Goal: Task Accomplishment & Management: Use online tool/utility

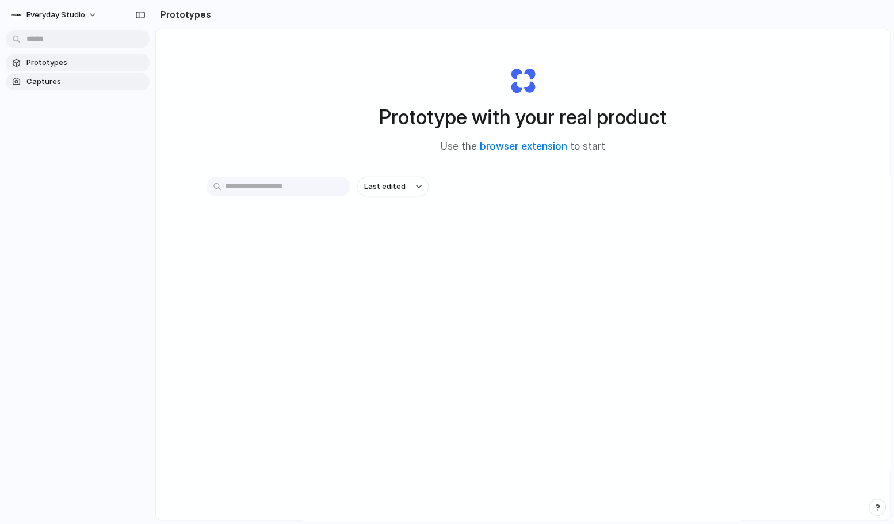
click at [45, 80] on span "Captures" at bounding box center [85, 82] width 119 height 12
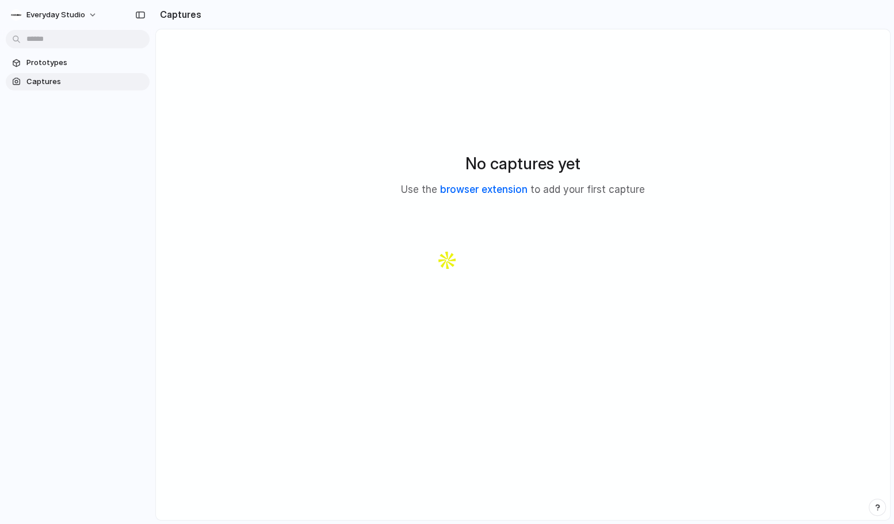
click at [478, 188] on link "browser extension" at bounding box center [483, 190] width 87 height 12
click at [51, 59] on span "Prototypes" at bounding box center [85, 63] width 119 height 12
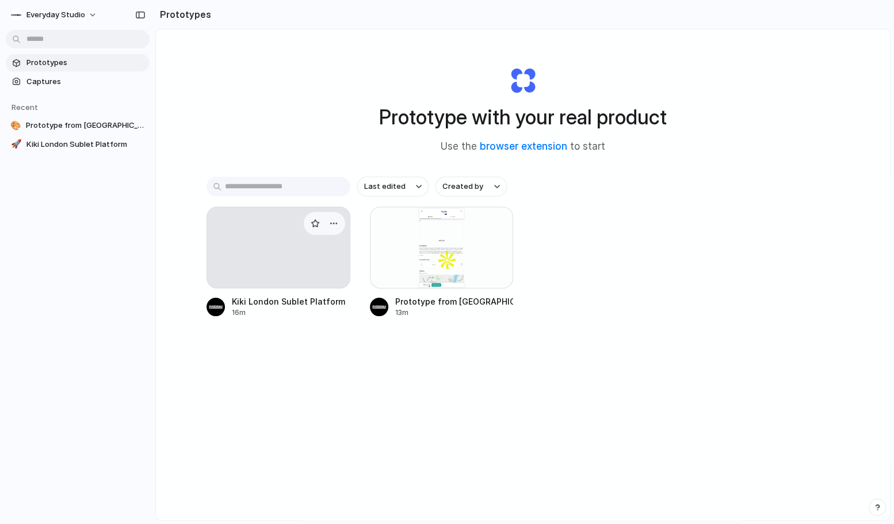
click at [265, 263] on div at bounding box center [279, 248] width 144 height 82
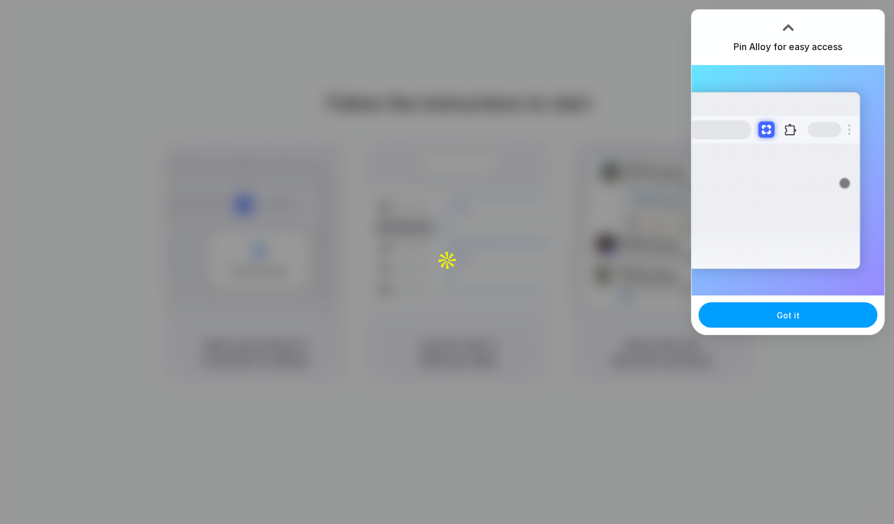
click at [779, 319] on span "Got it" at bounding box center [788, 315] width 23 height 12
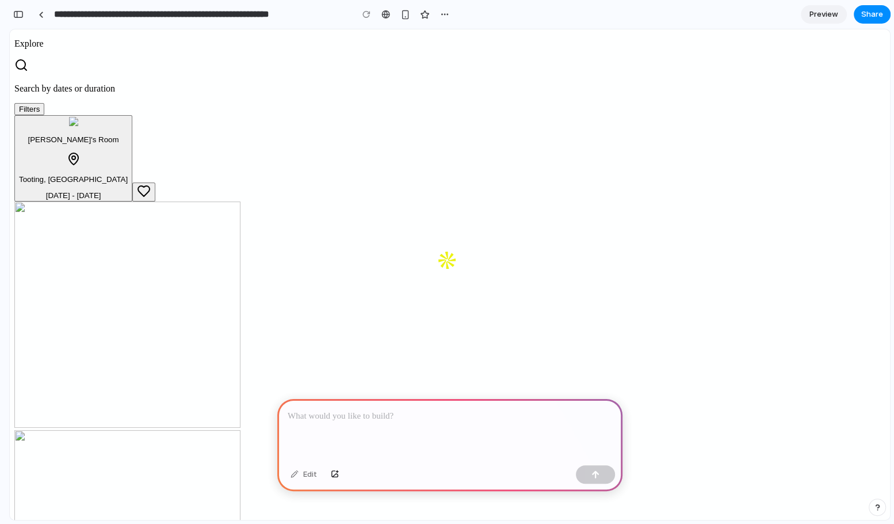
click at [360, 83] on p "Search by dates or duration" at bounding box center [449, 88] width 871 height 10
click at [405, 16] on div "button" at bounding box center [406, 15] width 10 height 10
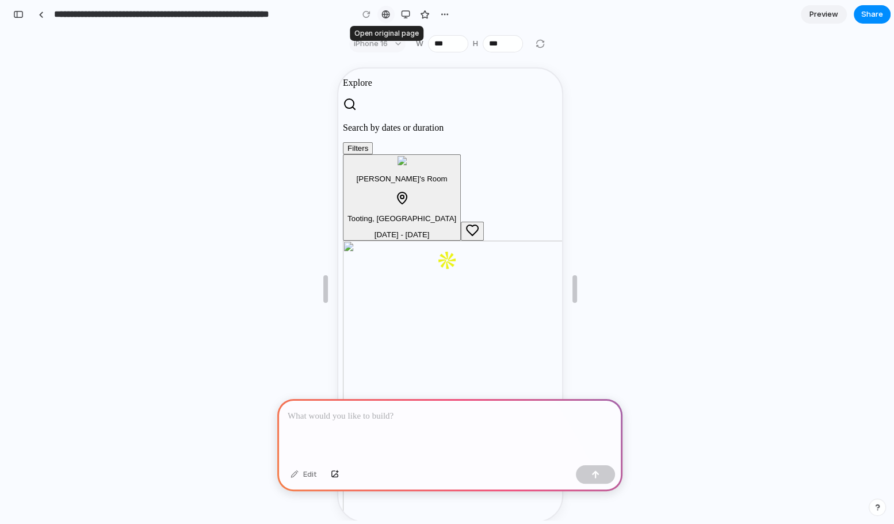
click at [388, 16] on div at bounding box center [386, 14] width 9 height 9
click at [649, 185] on div "Edit" at bounding box center [450, 289] width 881 height 462
click at [408, 14] on div "button" at bounding box center [405, 14] width 9 height 9
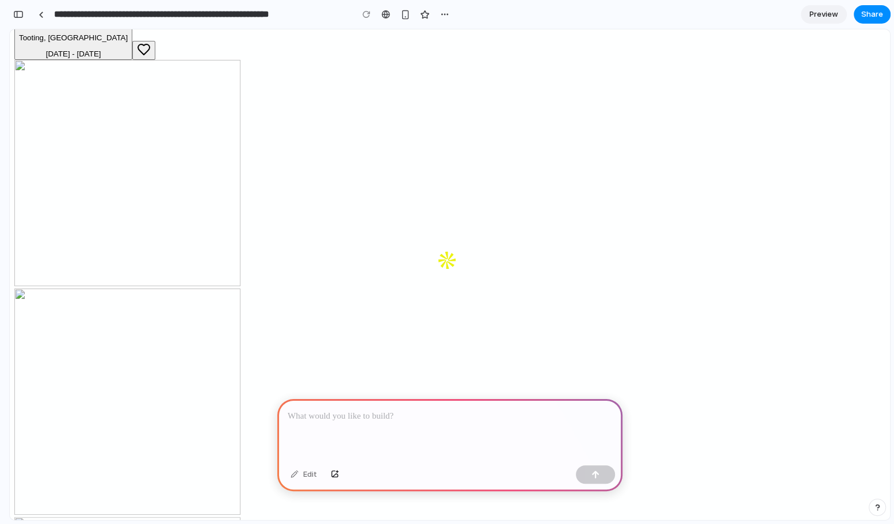
scroll to position [38, 0]
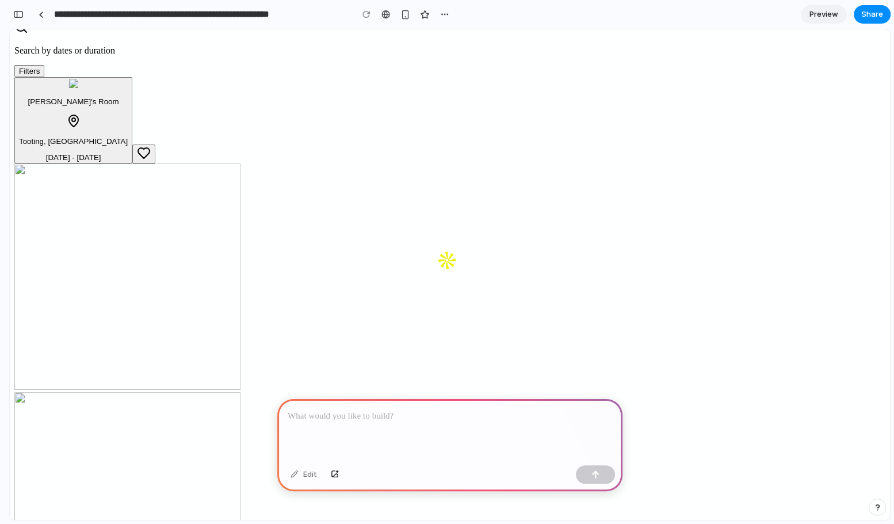
click at [407, 434] on div at bounding box center [449, 430] width 345 height 62
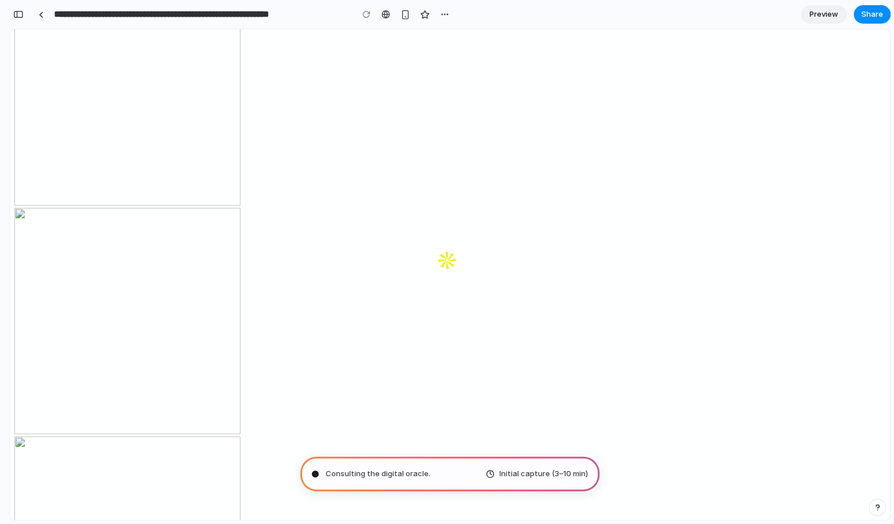
scroll to position [223, 0]
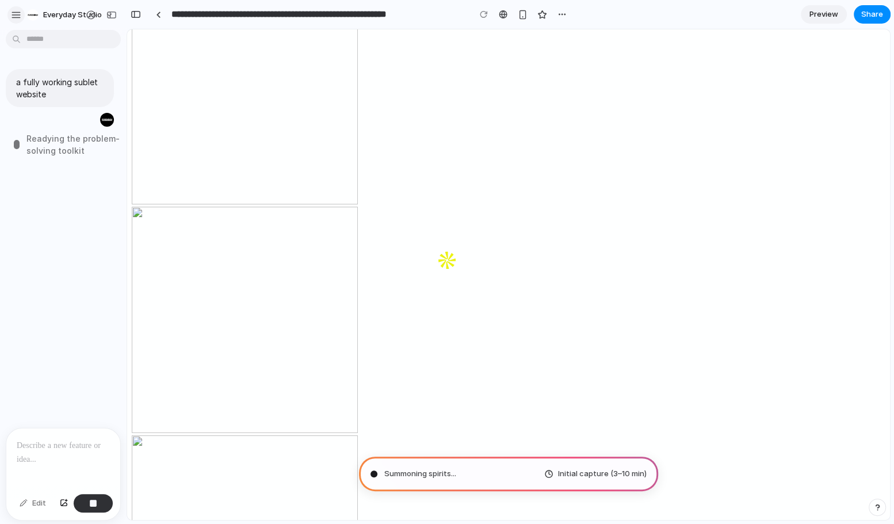
click at [17, 18] on div "button" at bounding box center [16, 15] width 10 height 10
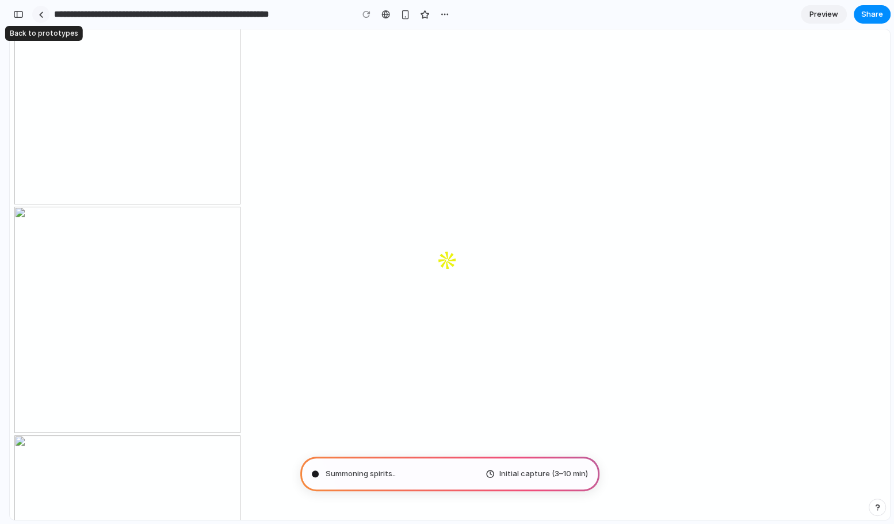
click at [41, 12] on div at bounding box center [41, 15] width 5 height 6
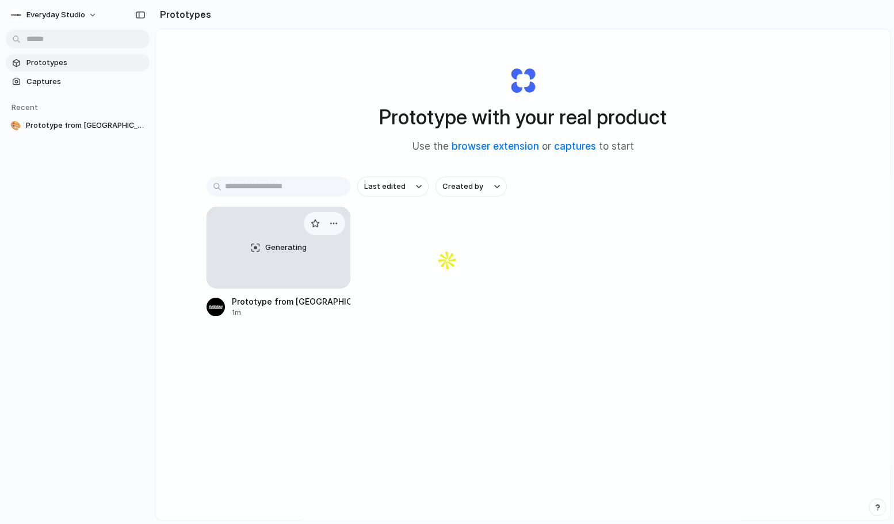
click at [227, 253] on div "Generating" at bounding box center [278, 247] width 143 height 81
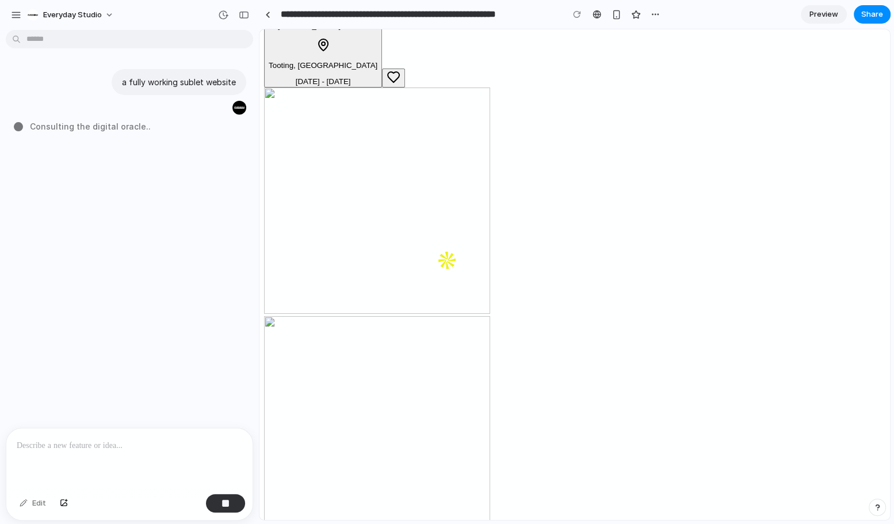
scroll to position [285, 0]
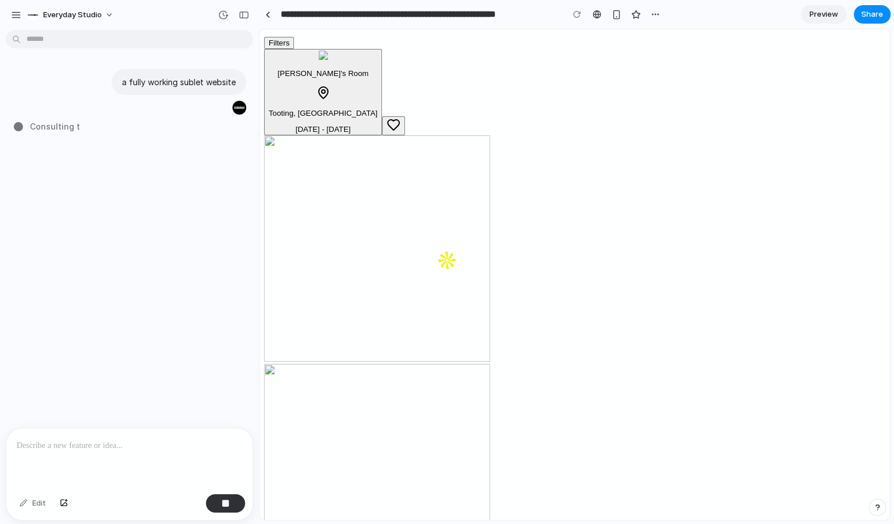
scroll to position [81, 0]
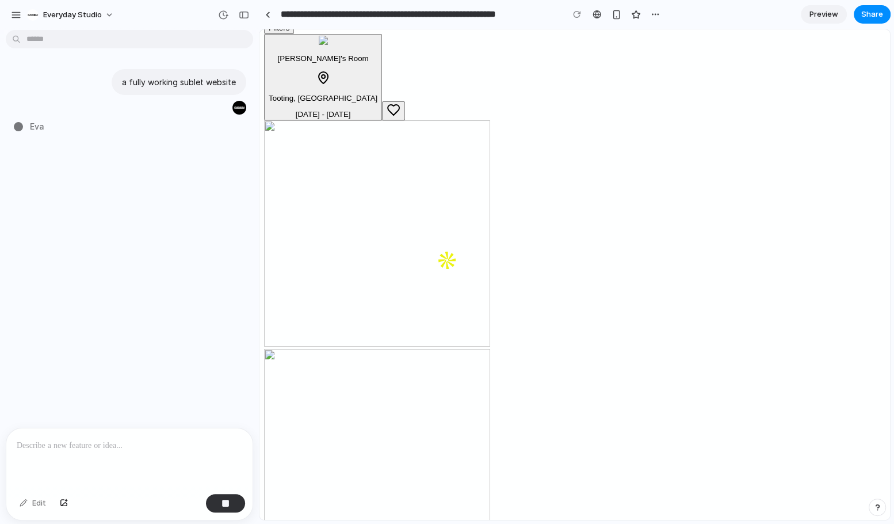
type input "**********"
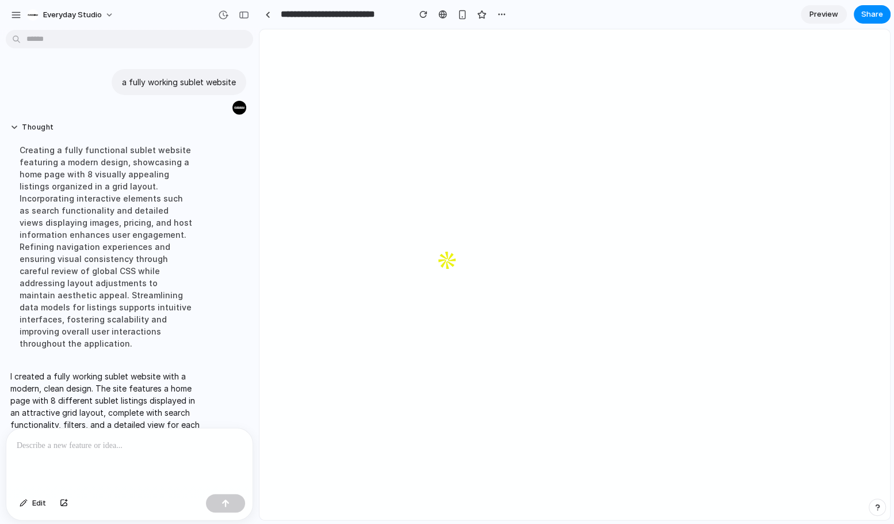
scroll to position [63, 0]
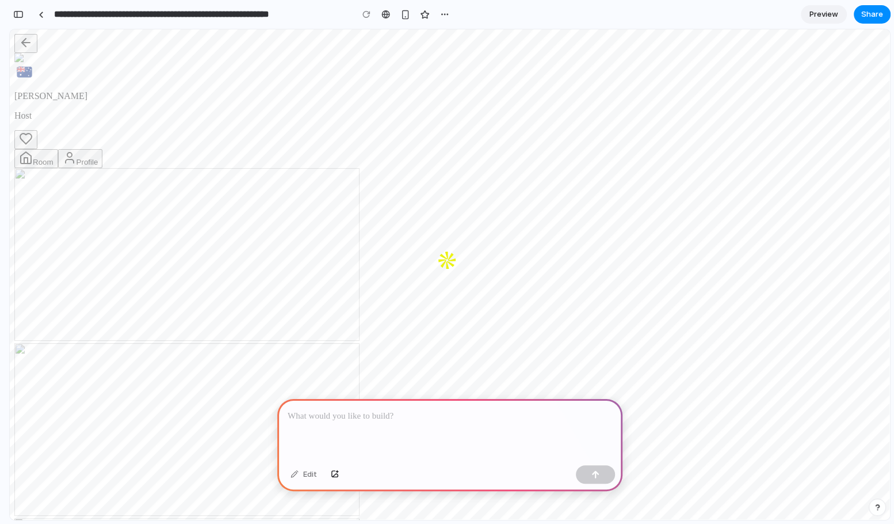
click at [359, 97] on div "Maddie Host" at bounding box center [449, 91] width 871 height 115
click at [58, 149] on button "Room" at bounding box center [36, 158] width 44 height 19
click at [103, 149] on button "Profile" at bounding box center [80, 158] width 45 height 19
click at [14, 168] on span at bounding box center [14, 168] width 0 height 0
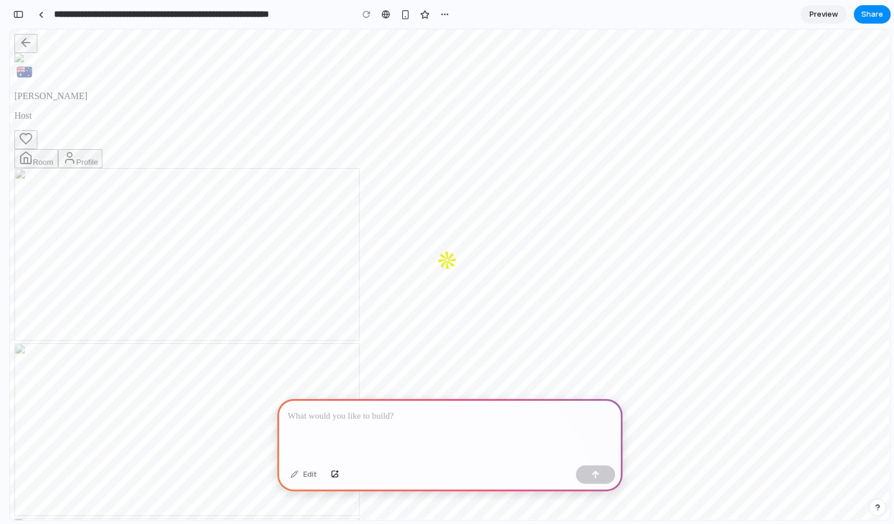
click at [103, 149] on button "Profile" at bounding box center [80, 158] width 45 height 19
click at [469, 96] on p "Maddie" at bounding box center [449, 96] width 871 height 10
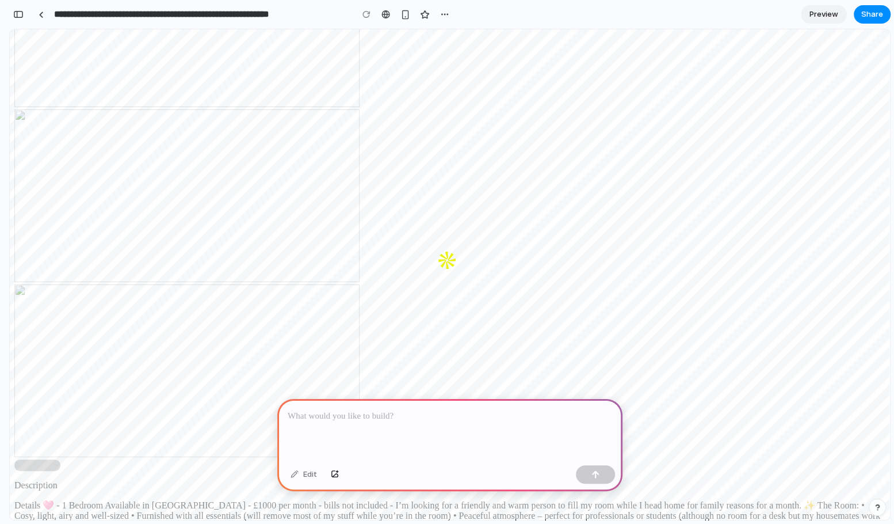
scroll to position [776, 0]
